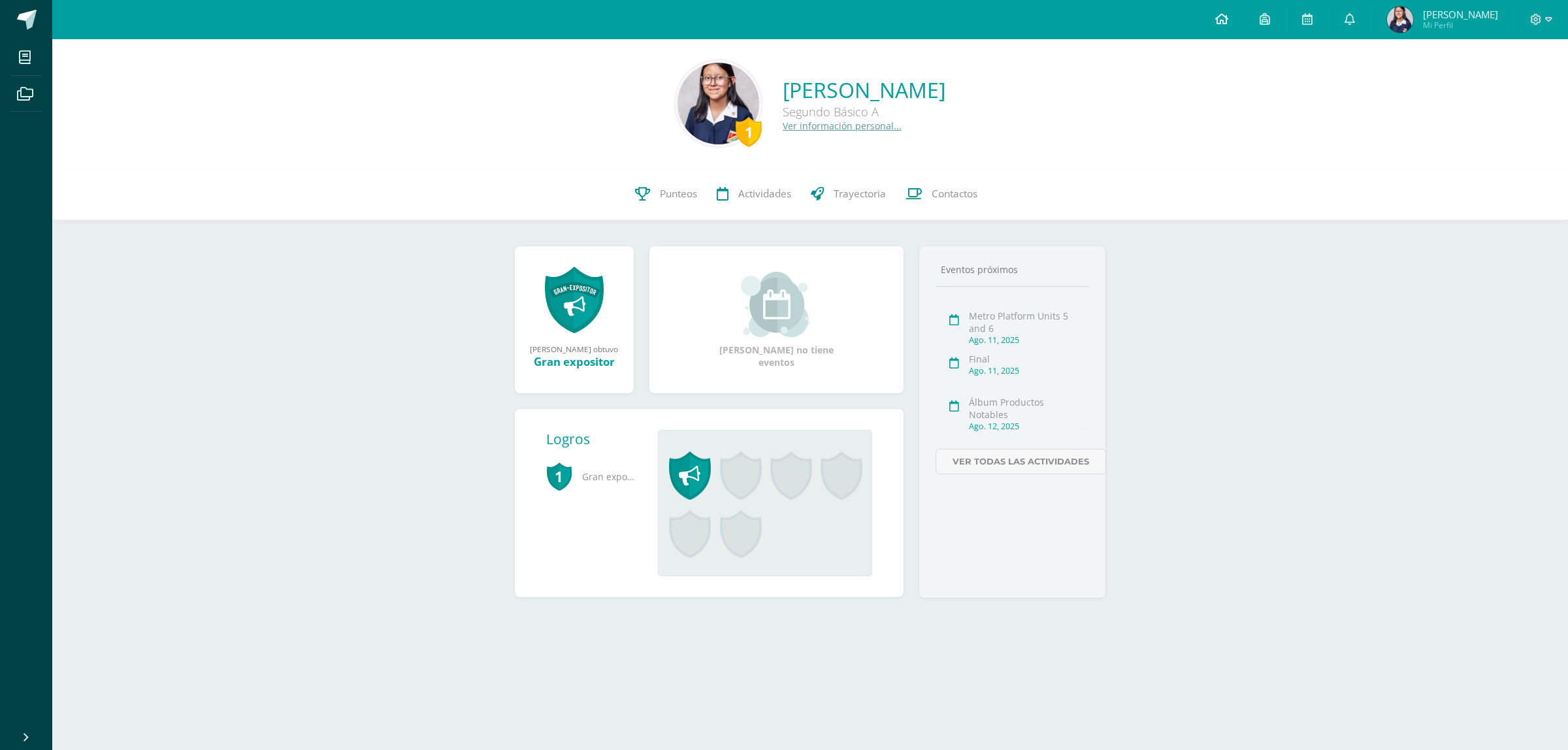
click at [1237, 10] on link at bounding box center [1221, 19] width 44 height 39
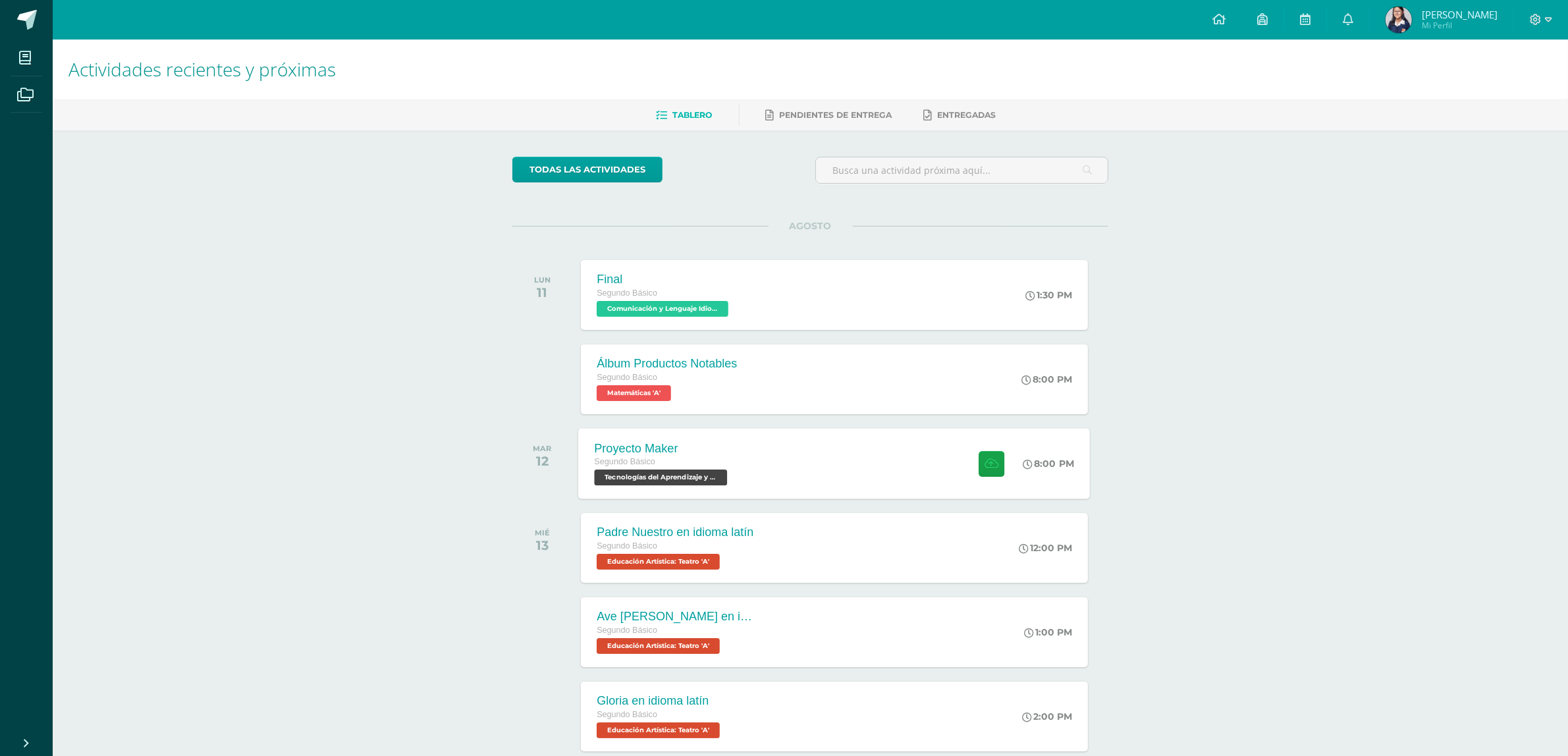
click at [837, 447] on div "Proyecto Maker Segundo Básico Tecnologías del Aprendizaje y la Comunicación 'A'…" at bounding box center [835, 463] width 512 height 71
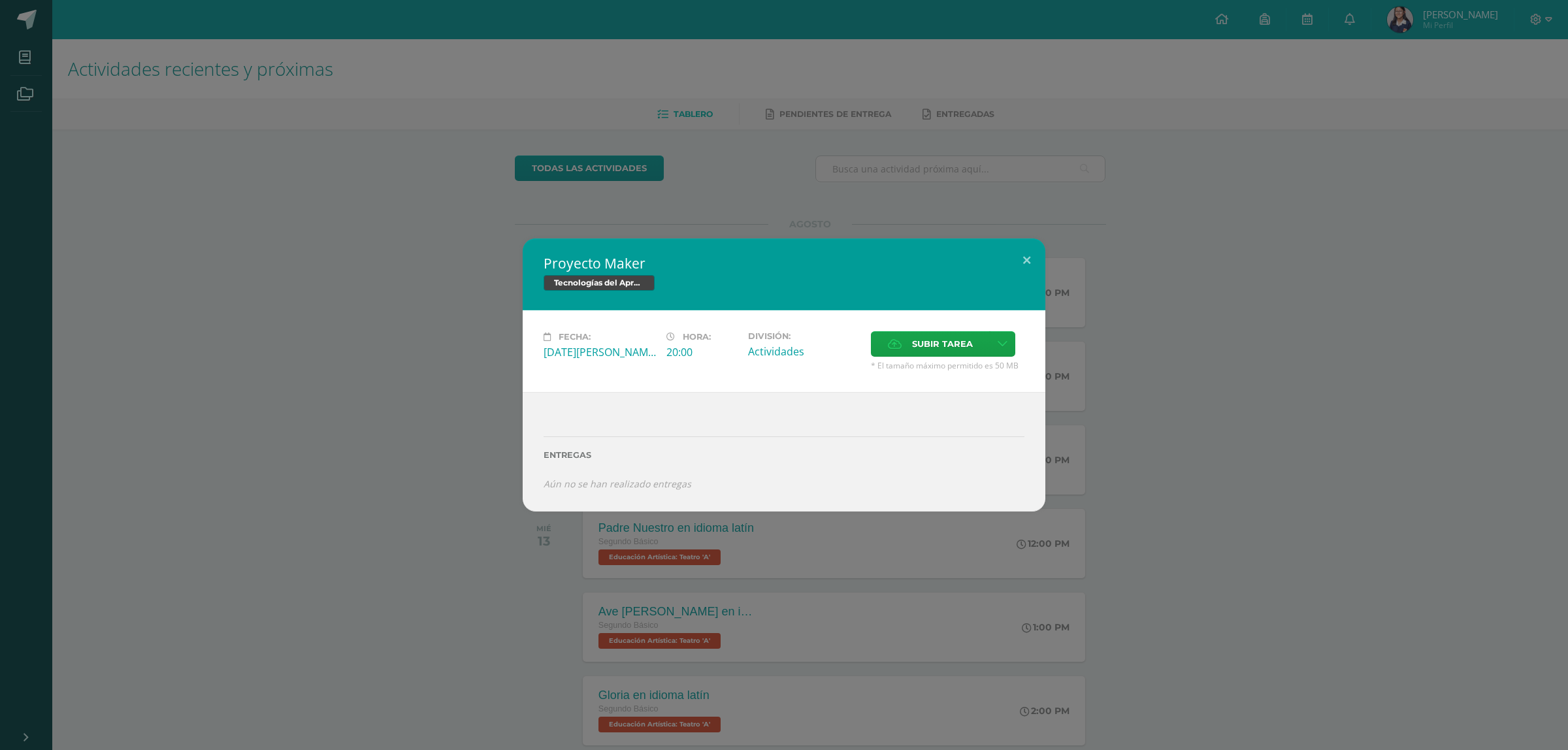
click at [498, 366] on div "Proyecto Maker Tecnologías del Aprendizaje y la Comunicación Fecha: Martes 12 d…" at bounding box center [784, 375] width 1557 height 273
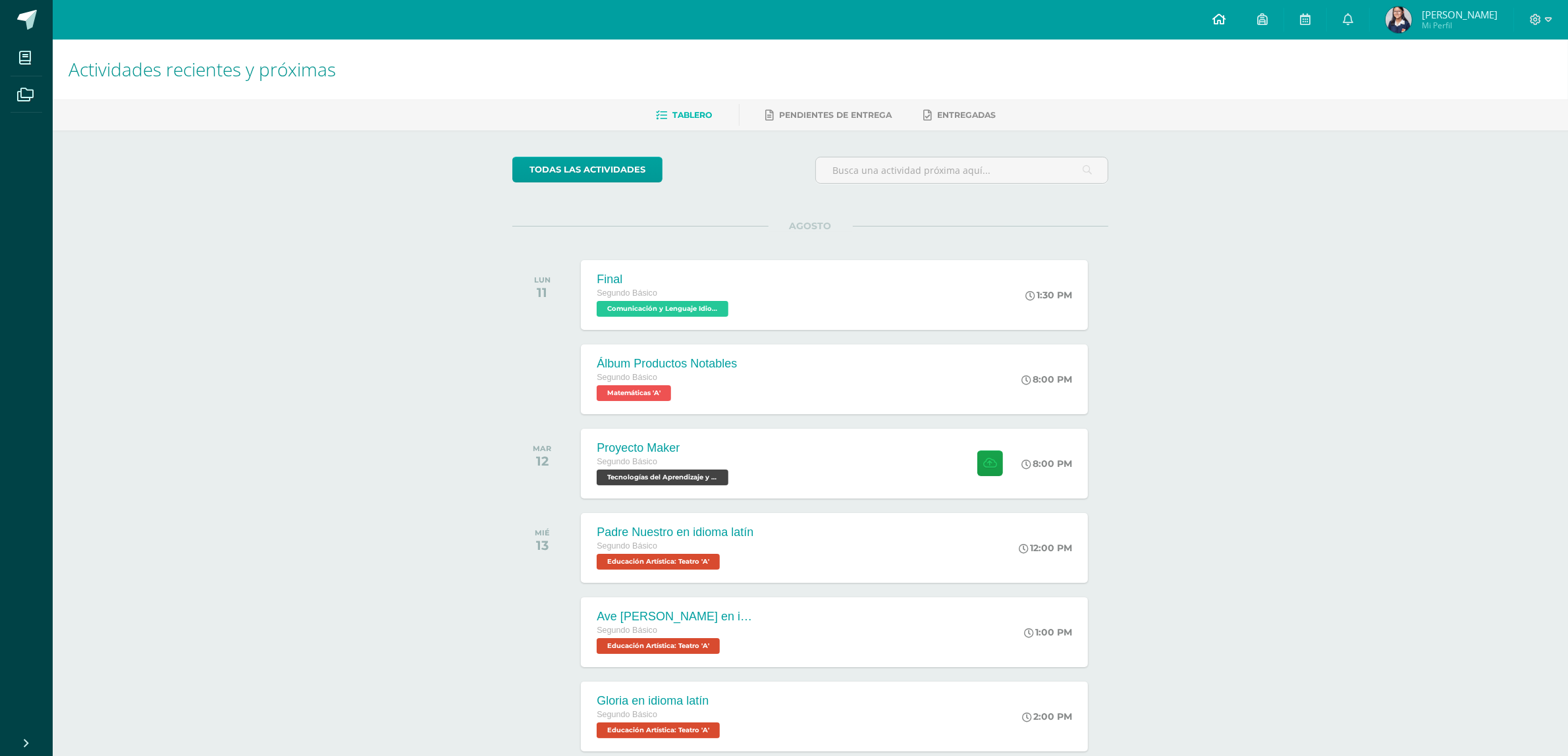
click at [1240, 23] on link at bounding box center [1219, 19] width 45 height 39
